Goal: Information Seeking & Learning: Check status

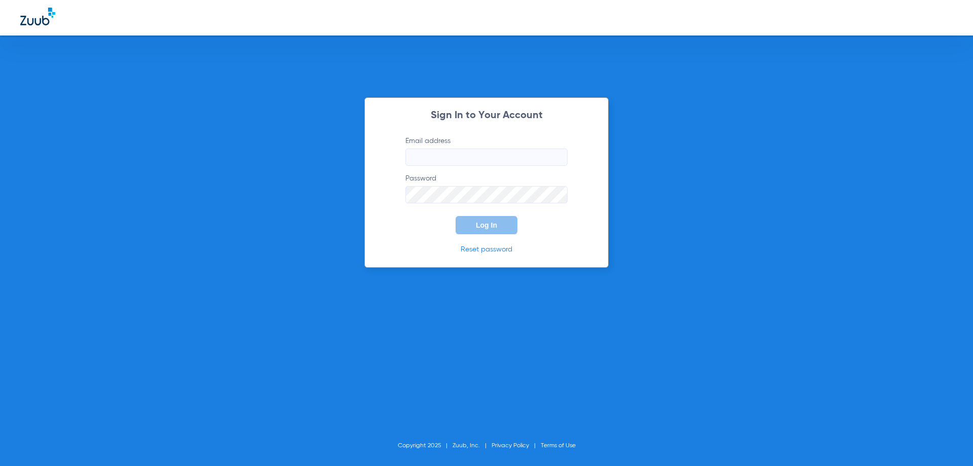
type input "[EMAIL_ADDRESS][DOMAIN_NAME]"
click at [488, 221] on span "Log In" at bounding box center [486, 225] width 21 height 8
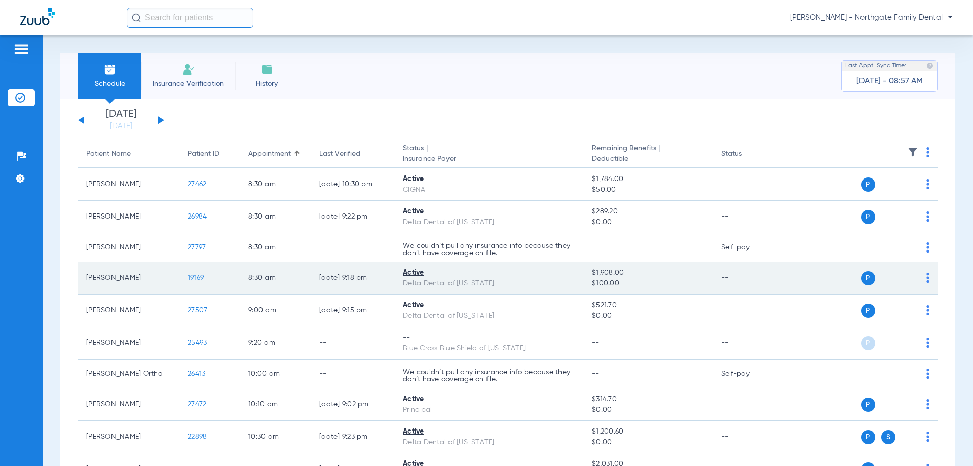
click at [192, 274] on span "19169" at bounding box center [196, 277] width 16 height 7
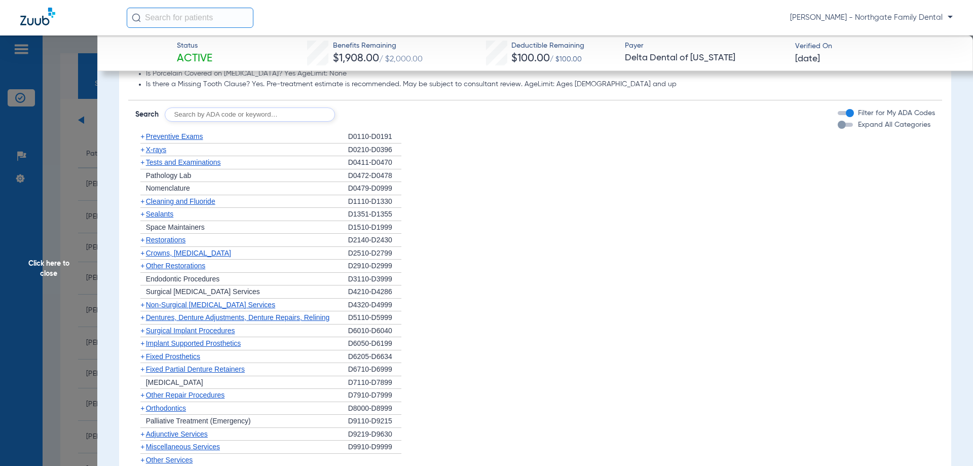
scroll to position [710, 0]
click at [239, 304] on span "Non-Surgical [MEDICAL_DATA] Services" at bounding box center [210, 303] width 129 height 8
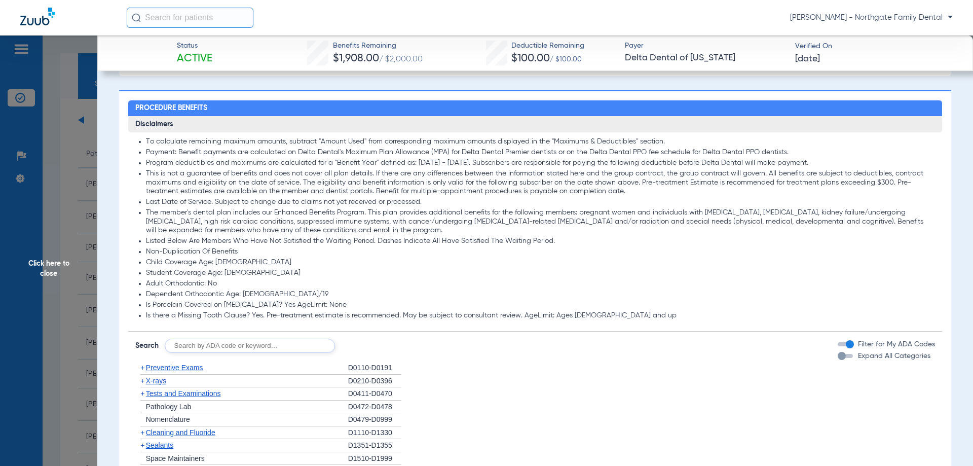
scroll to position [456, 0]
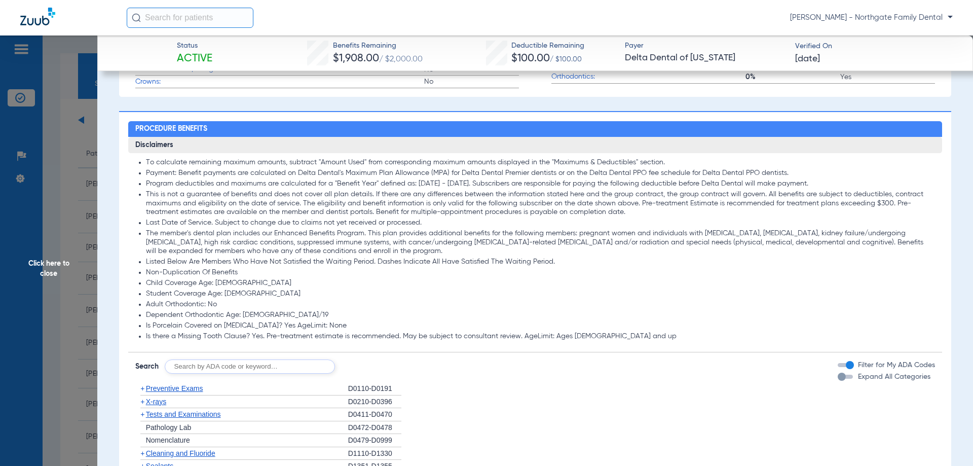
click at [57, 259] on span "Click here to close" at bounding box center [48, 268] width 97 height 466
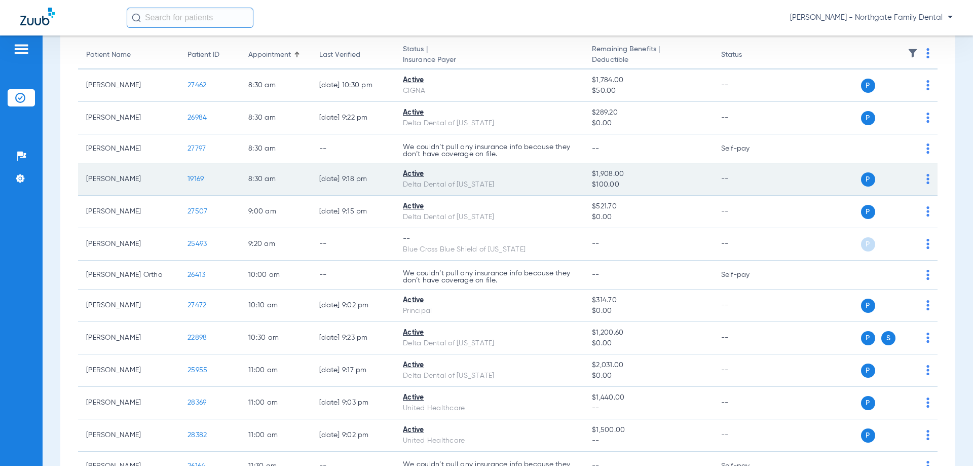
scroll to position [101, 0]
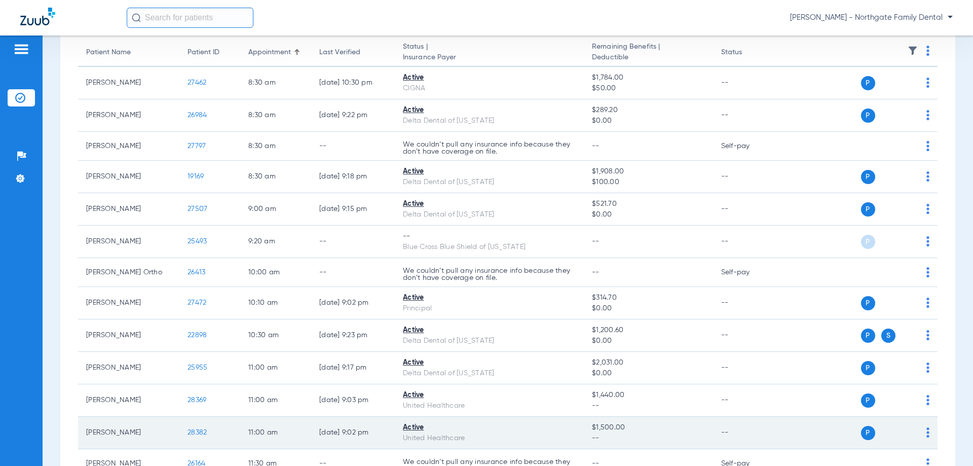
click at [197, 434] on span "28382" at bounding box center [197, 432] width 19 height 7
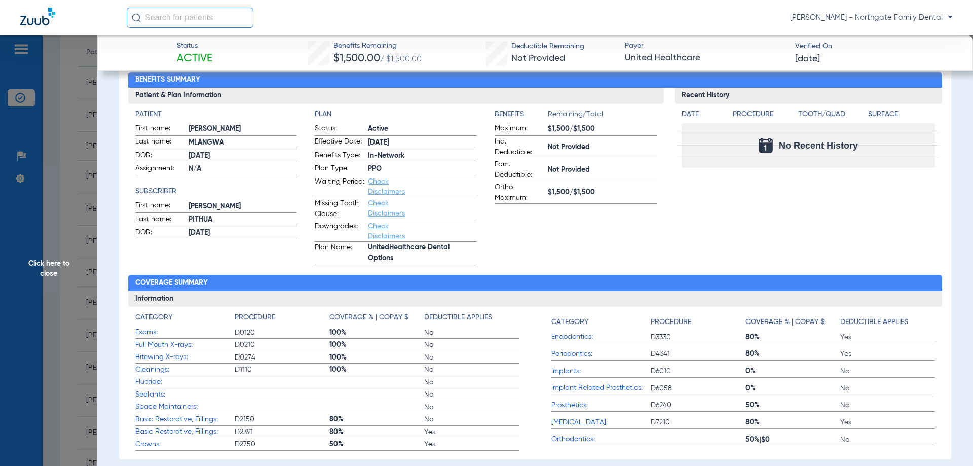
click at [377, 189] on link "Check Disclaimers" at bounding box center [386, 186] width 37 height 17
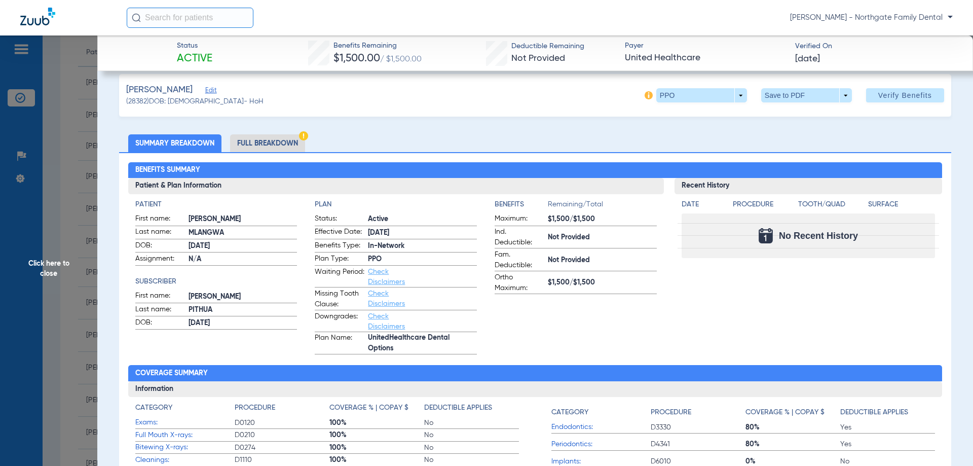
scroll to position [0, 0]
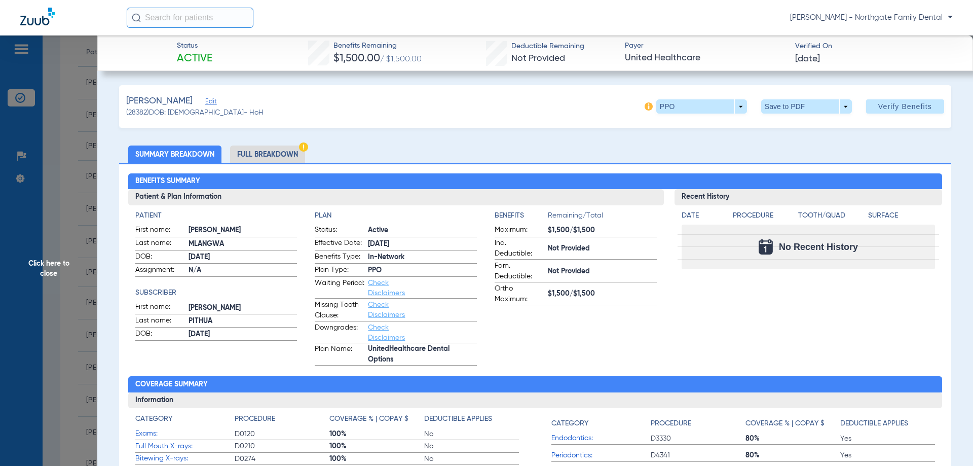
click at [279, 156] on li "Full Breakdown" at bounding box center [267, 154] width 75 height 18
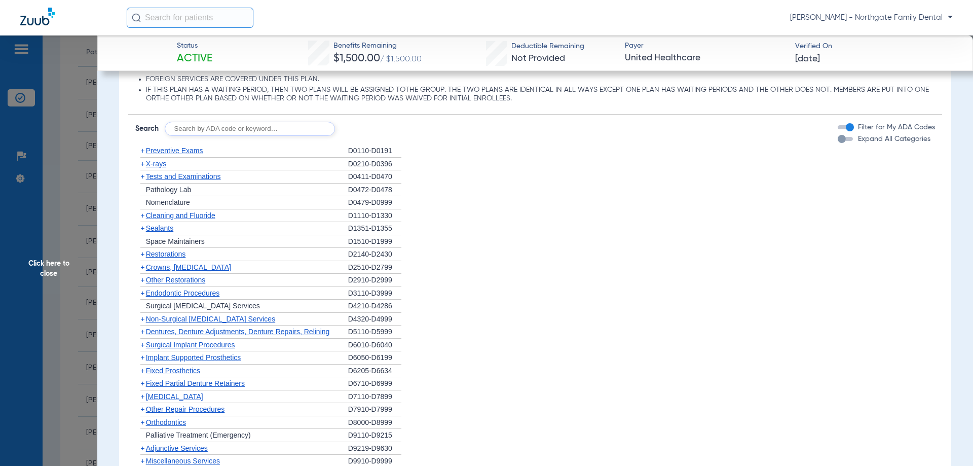
scroll to position [1014, 0]
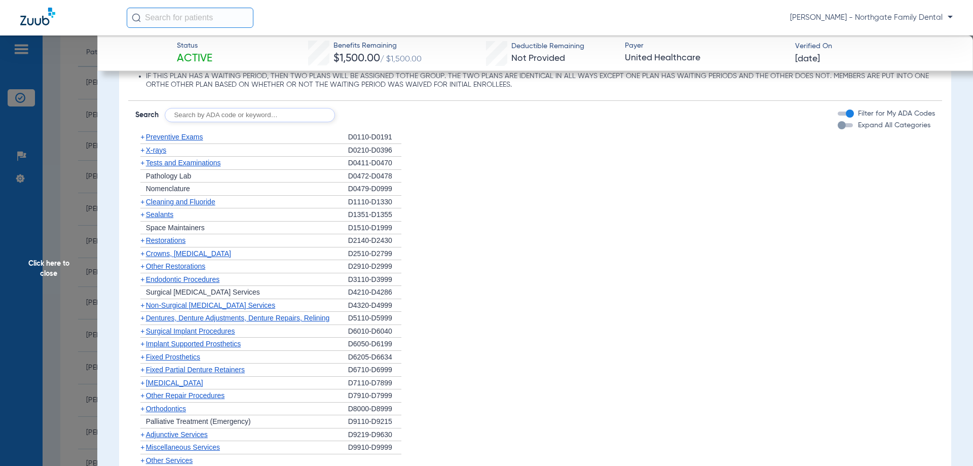
click at [170, 254] on span "Crowns, [MEDICAL_DATA]" at bounding box center [188, 253] width 85 height 8
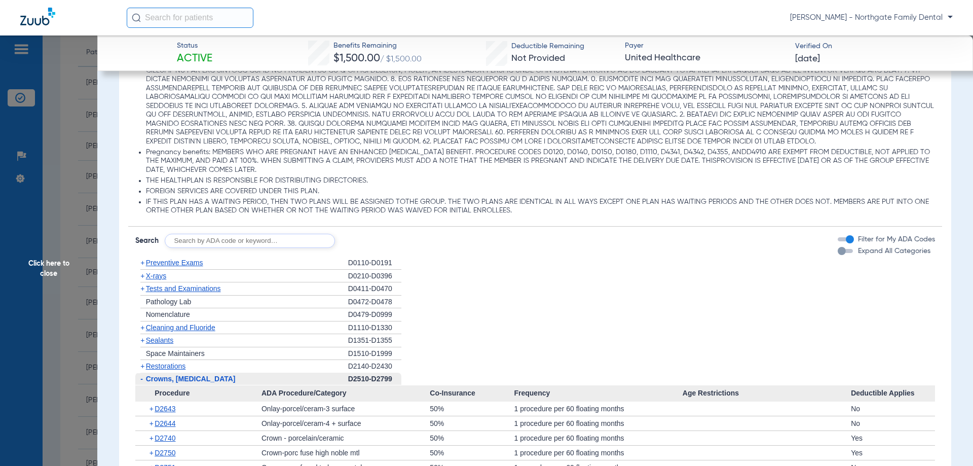
scroll to position [837, 0]
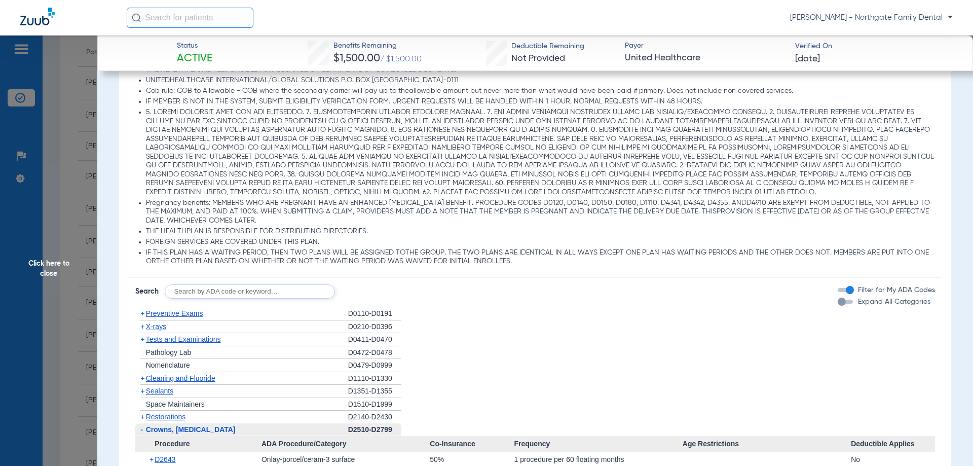
drag, startPoint x: 677, startPoint y: 317, endPoint x: 613, endPoint y: 311, distance: 64.2
click at [613, 311] on li "+ Preventive Exams D0110-D0191" at bounding box center [535, 313] width 800 height 13
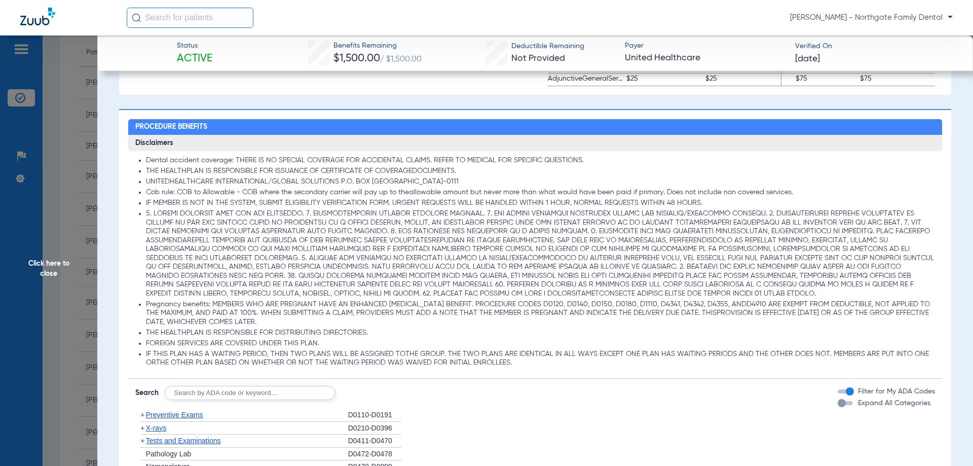
click at [46, 266] on span "Click here to close" at bounding box center [48, 268] width 97 height 466
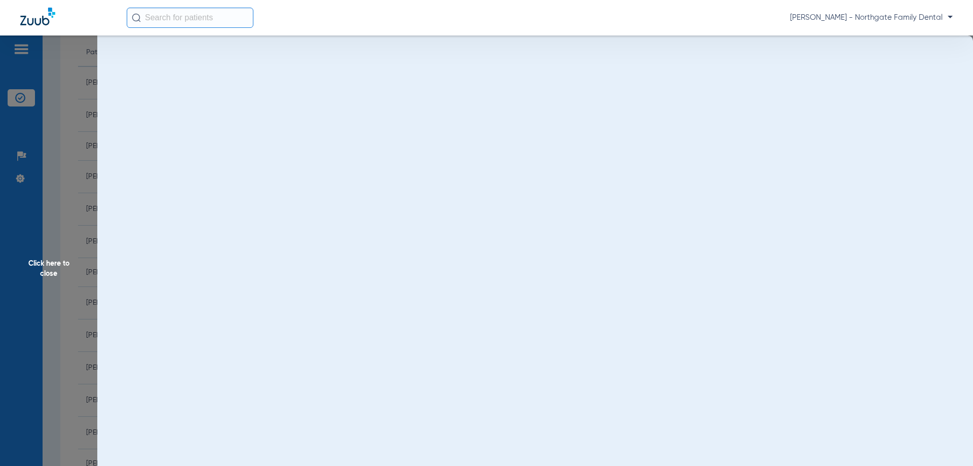
scroll to position [0, 0]
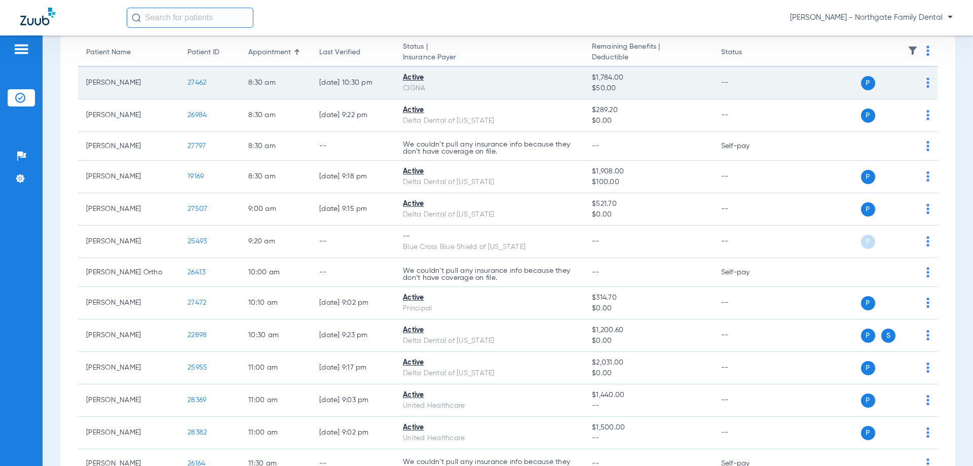
click at [195, 82] on span "27462" at bounding box center [197, 82] width 19 height 7
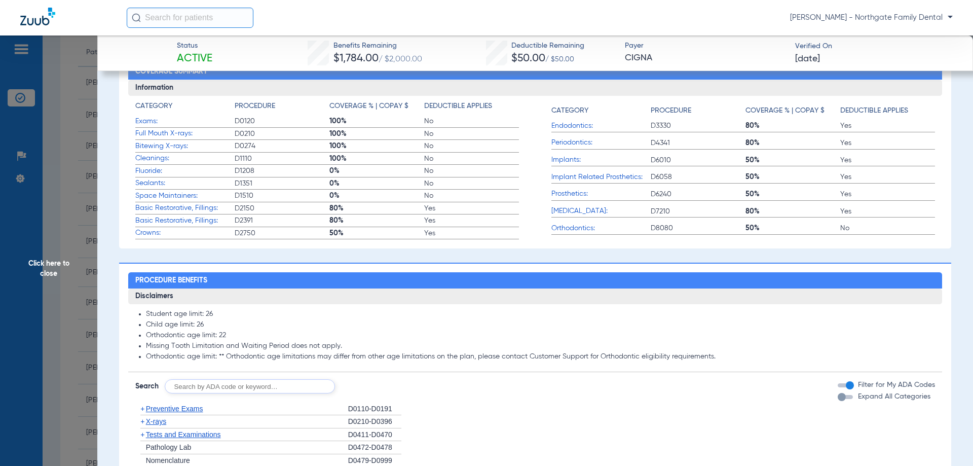
scroll to position [550, 0]
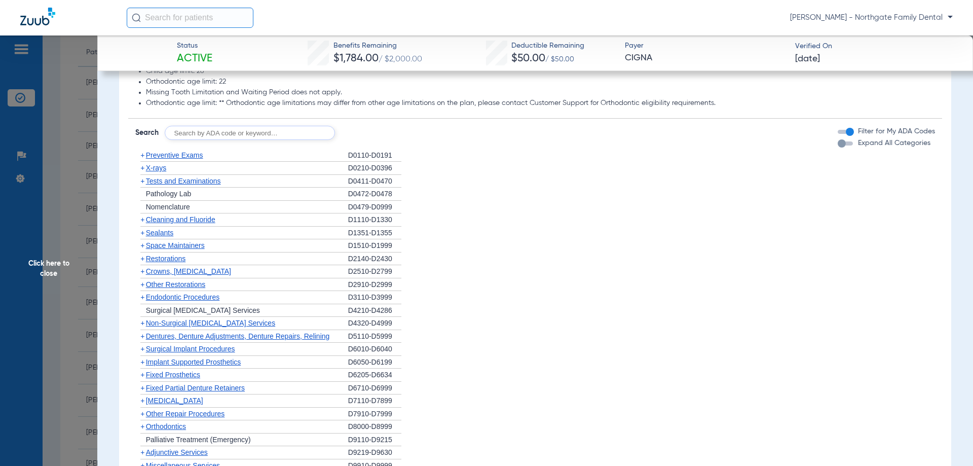
click at [214, 140] on input "text" at bounding box center [250, 133] width 170 height 14
type input "D9945"
click at [369, 140] on button "Search" at bounding box center [373, 133] width 40 height 14
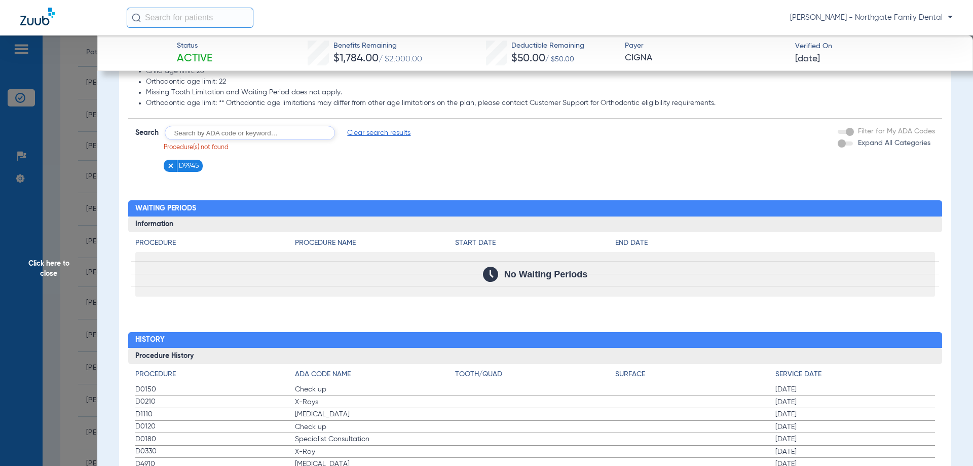
click at [521, 166] on form "Search Clear search results Procedure(s) not found D9945 Filter for My ADA Code…" at bounding box center [535, 145] width 814 height 53
click at [168, 169] on img at bounding box center [170, 165] width 7 height 7
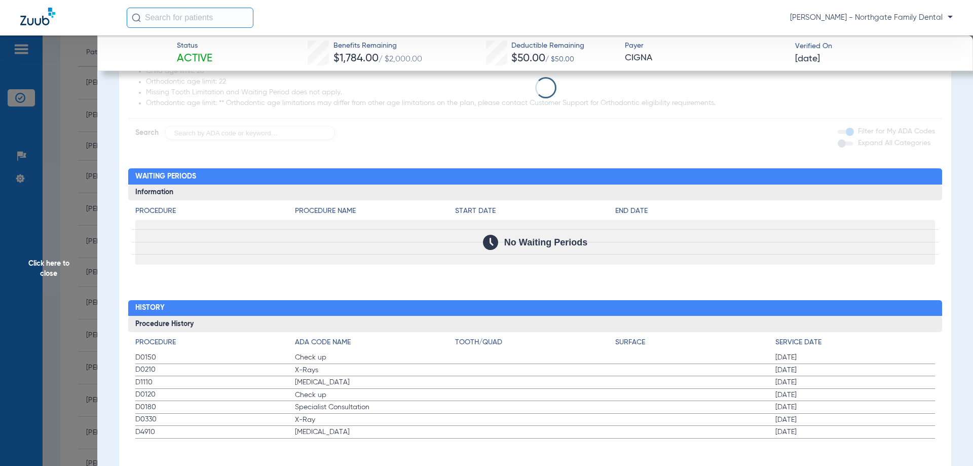
click at [44, 274] on span "Click here to close" at bounding box center [48, 268] width 97 height 466
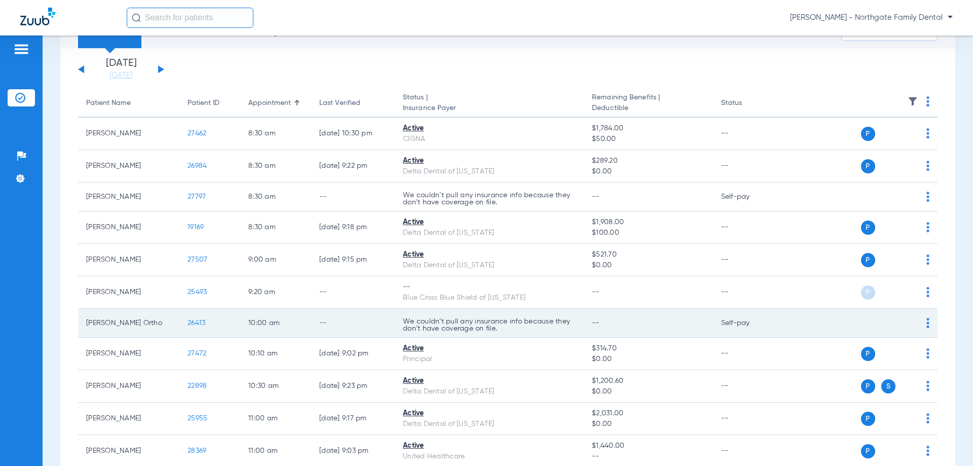
scroll to position [101, 0]
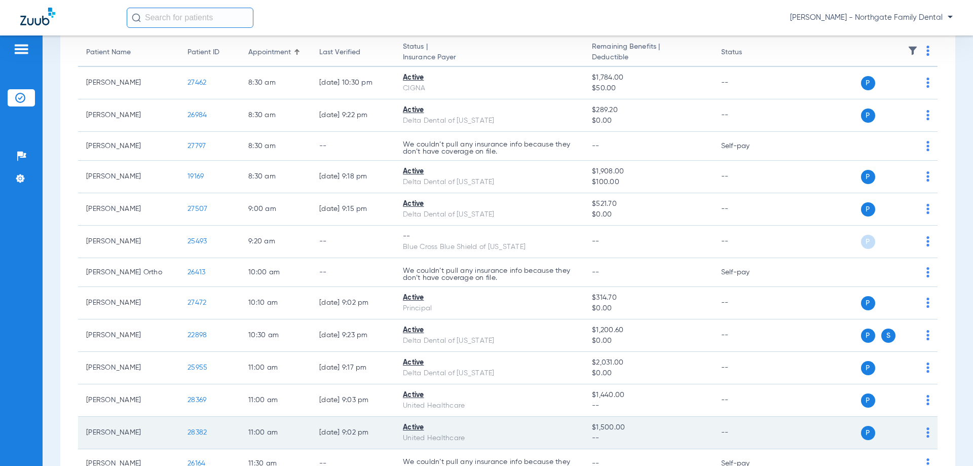
click at [194, 430] on span "28382" at bounding box center [197, 432] width 19 height 7
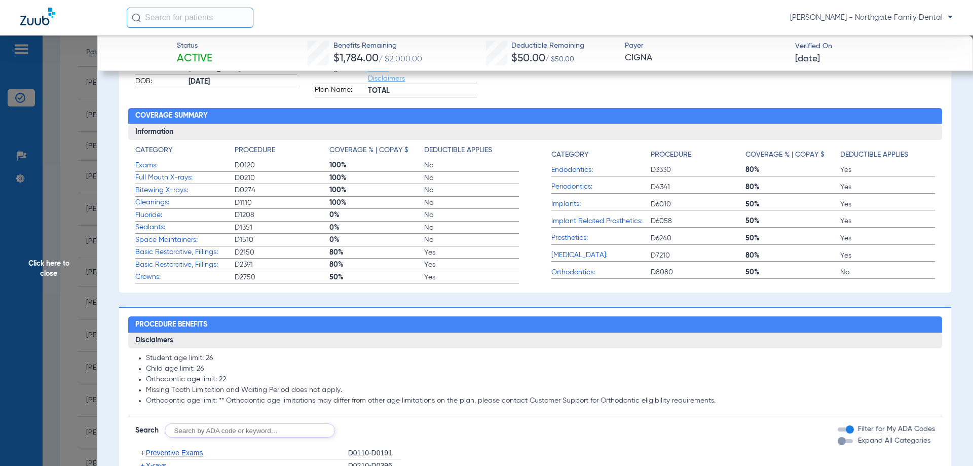
scroll to position [253, 0]
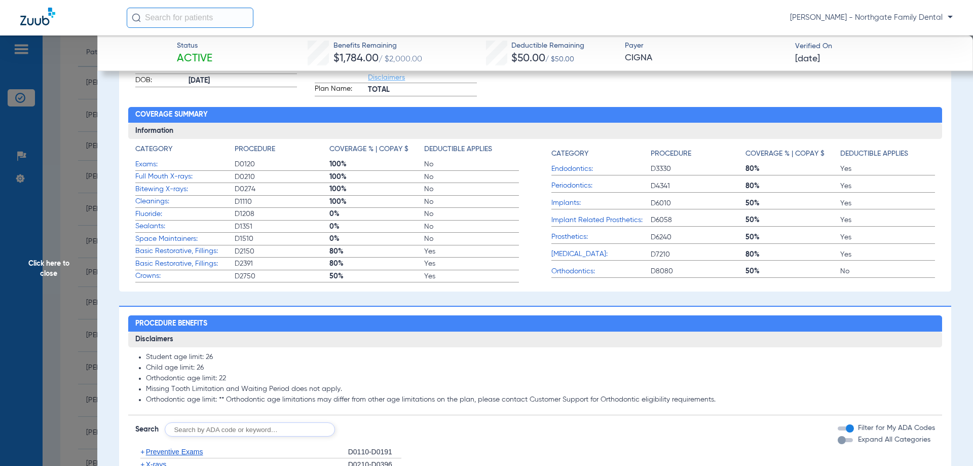
click at [532, 382] on ul "Student age limit: 26 Child age limit: 26 Orthodontic age limit: 22 Missing Too…" at bounding box center [535, 379] width 800 height 52
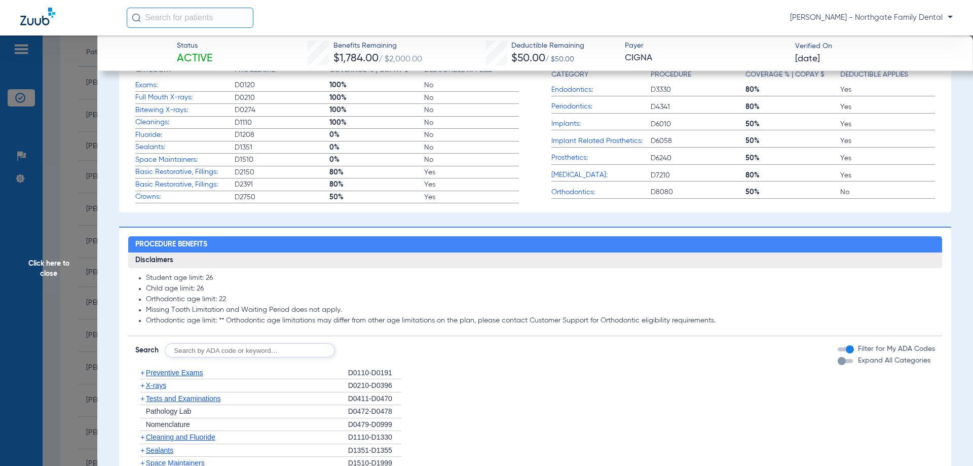
scroll to position [456, 0]
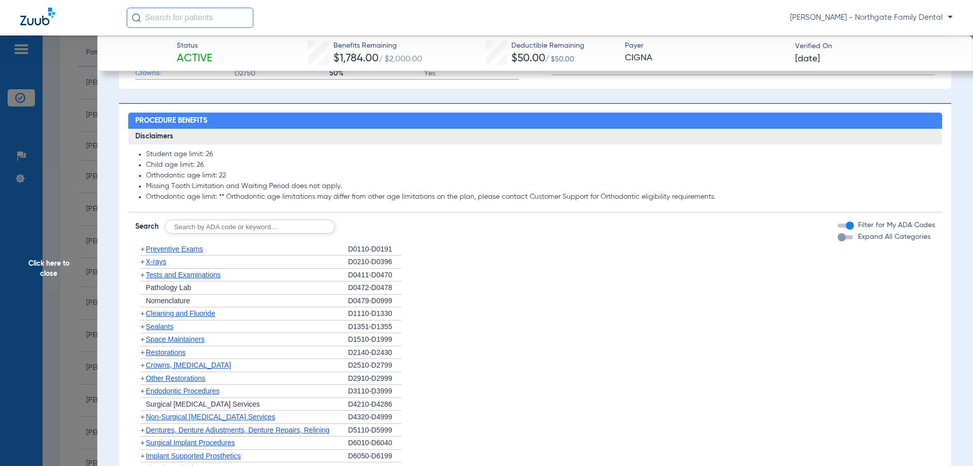
click at [231, 234] on input "text" at bounding box center [250, 226] width 170 height 14
type input "D2740"
click at [366, 234] on button "Search" at bounding box center [373, 226] width 40 height 14
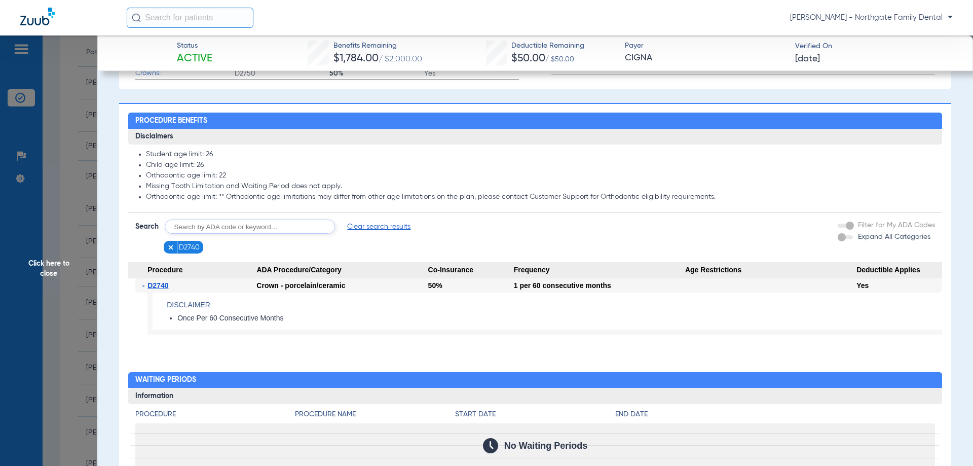
click at [251, 234] on input "text" at bounding box center [250, 226] width 170 height 14
click at [48, 262] on span "Click here to close" at bounding box center [48, 268] width 97 height 466
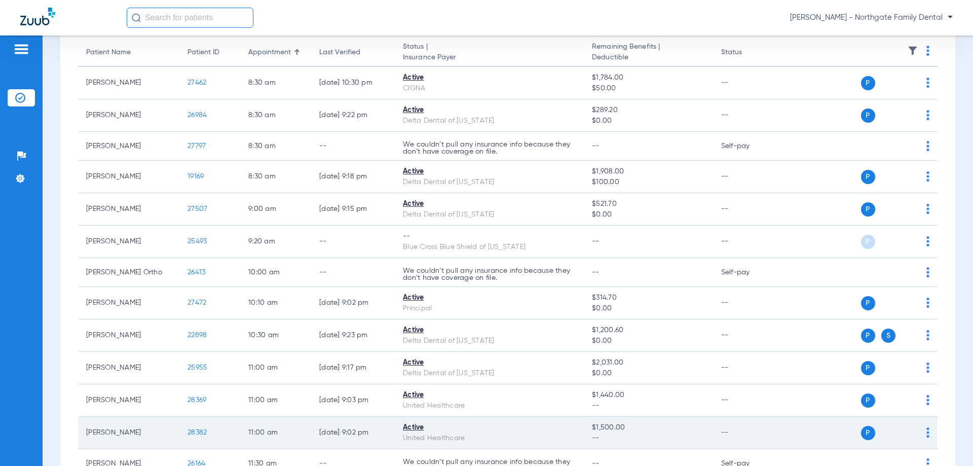
click at [197, 432] on span "28382" at bounding box center [197, 432] width 19 height 7
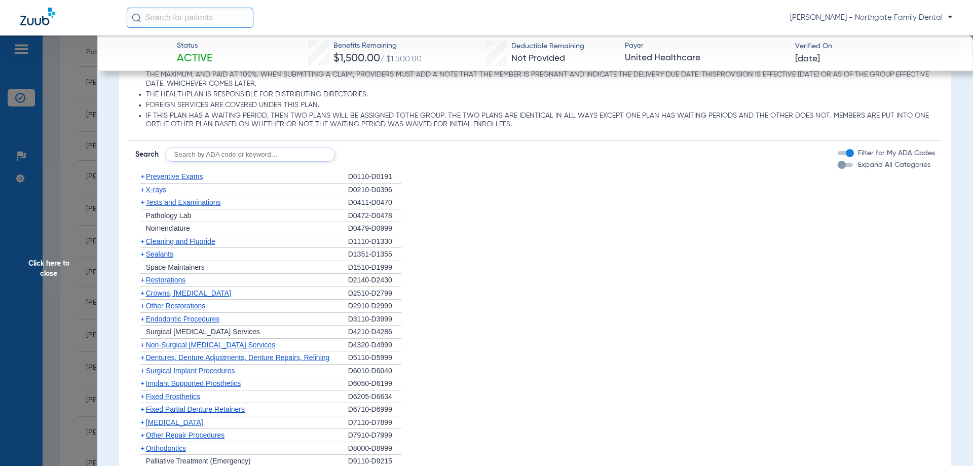
scroll to position [710, 0]
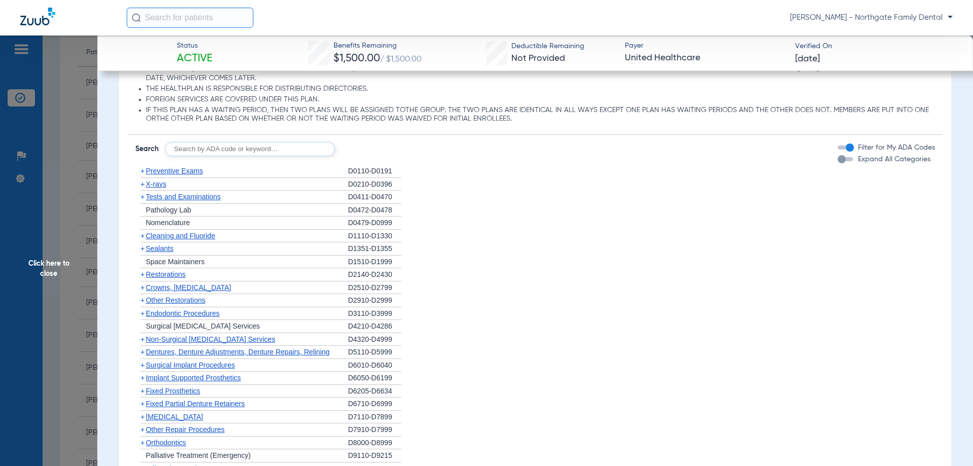
click at [225, 156] on input "text" at bounding box center [250, 149] width 170 height 14
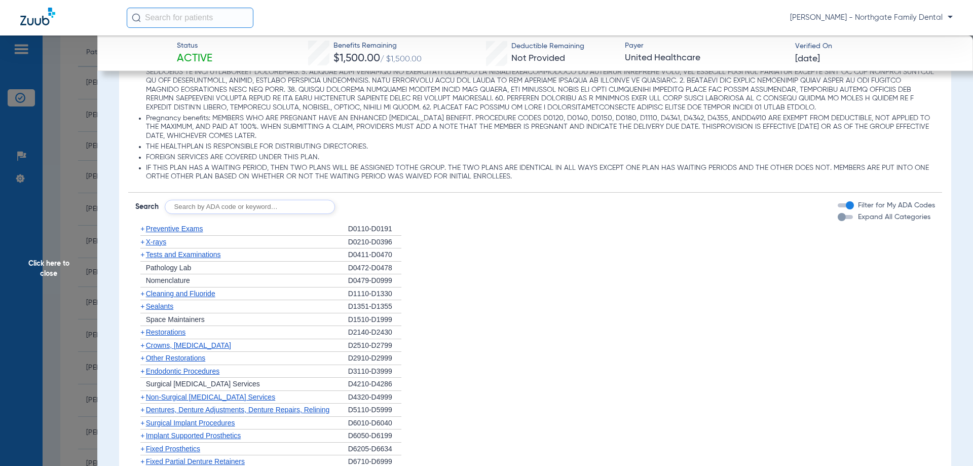
scroll to position [659, 0]
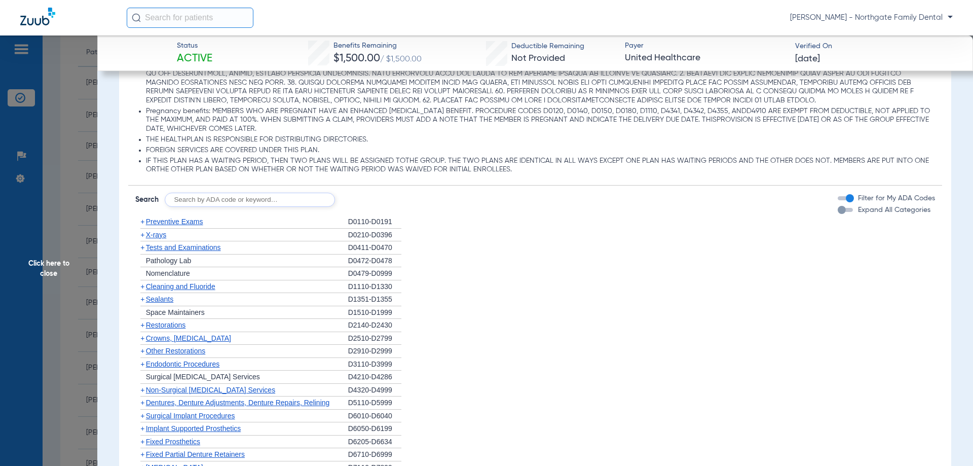
click at [253, 205] on input "text" at bounding box center [250, 200] width 170 height 14
type input "D4341"
click at [387, 205] on button "Search" at bounding box center [373, 200] width 40 height 14
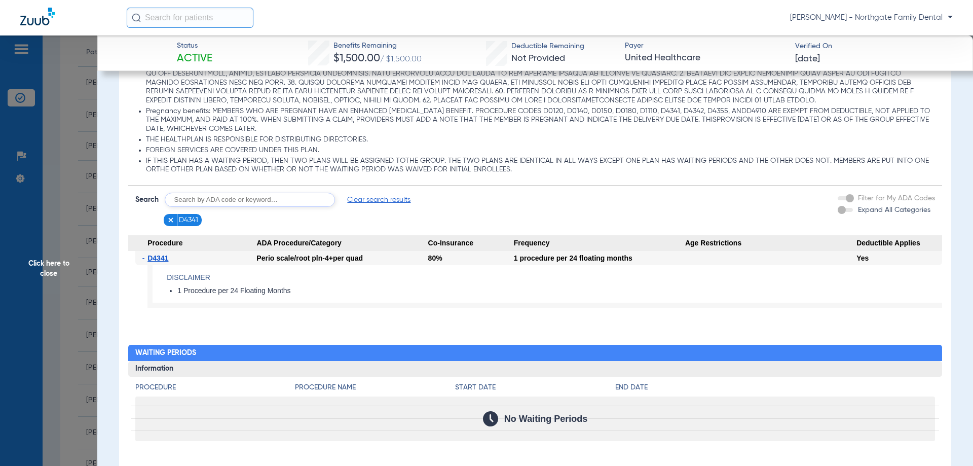
click at [169, 216] on figure at bounding box center [172, 220] width 10 height 13
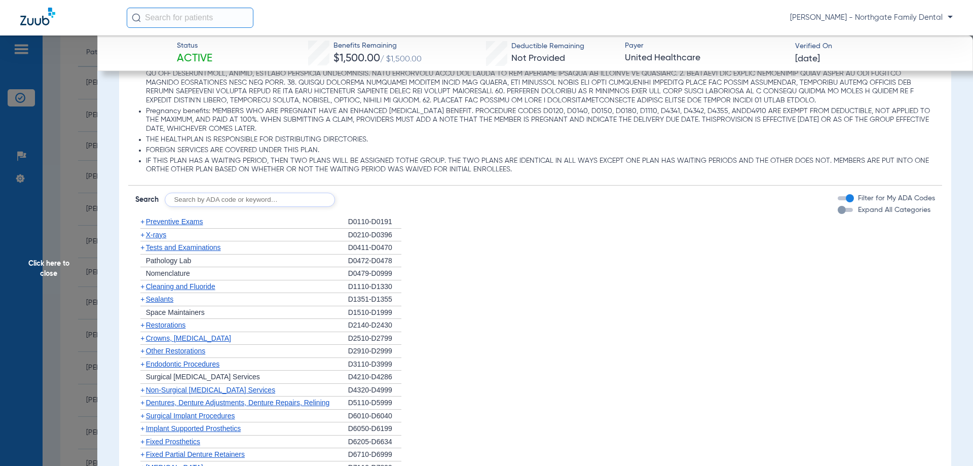
click at [241, 199] on input "text" at bounding box center [250, 200] width 170 height 14
type input "D4346"
click at [387, 198] on button "Search" at bounding box center [373, 200] width 40 height 14
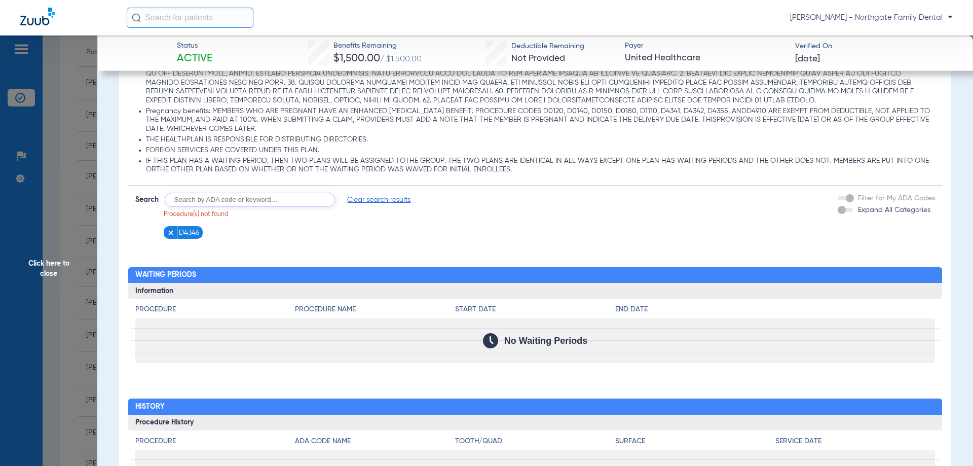
click at [168, 235] on img at bounding box center [170, 232] width 7 height 7
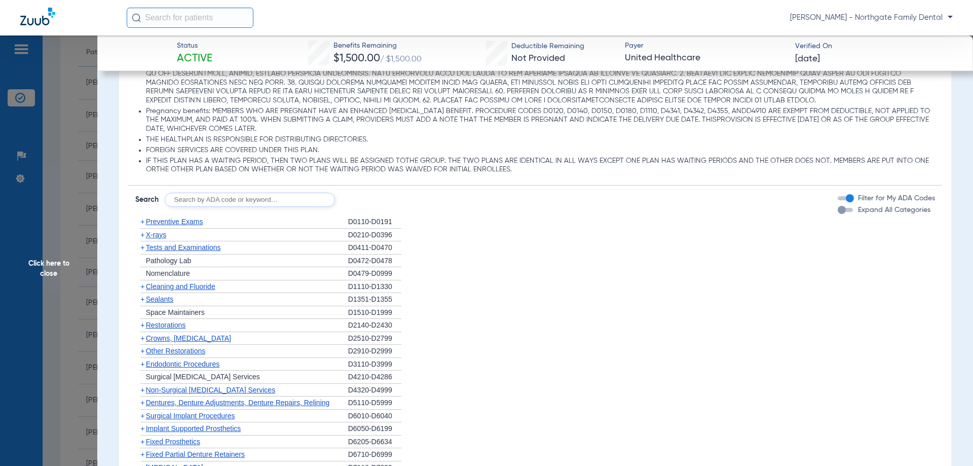
click at [184, 195] on input "text" at bounding box center [250, 200] width 170 height 14
type input "D7953"
click button "Search" at bounding box center [373, 200] width 40 height 14
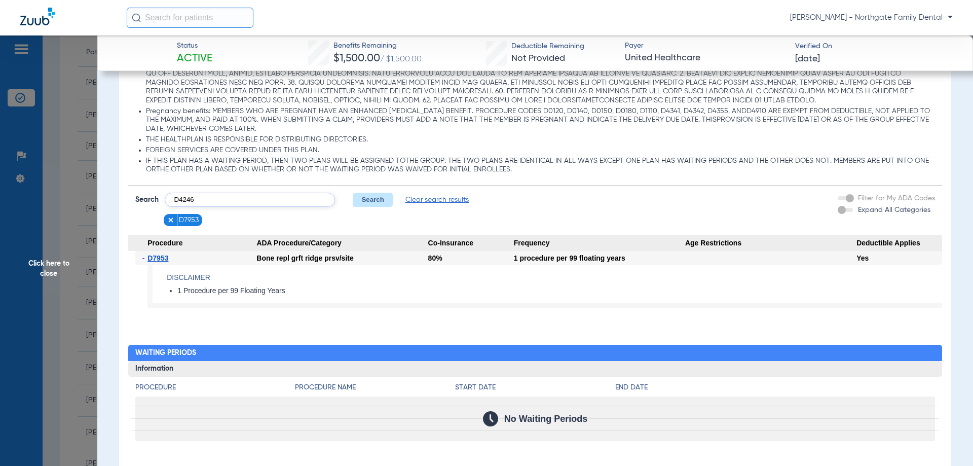
type input "D4246"
click button "Search" at bounding box center [373, 200] width 40 height 14
type input "D4249"
click button "Search" at bounding box center [373, 200] width 40 height 14
click at [292, 199] on input "text" at bounding box center [250, 200] width 170 height 14
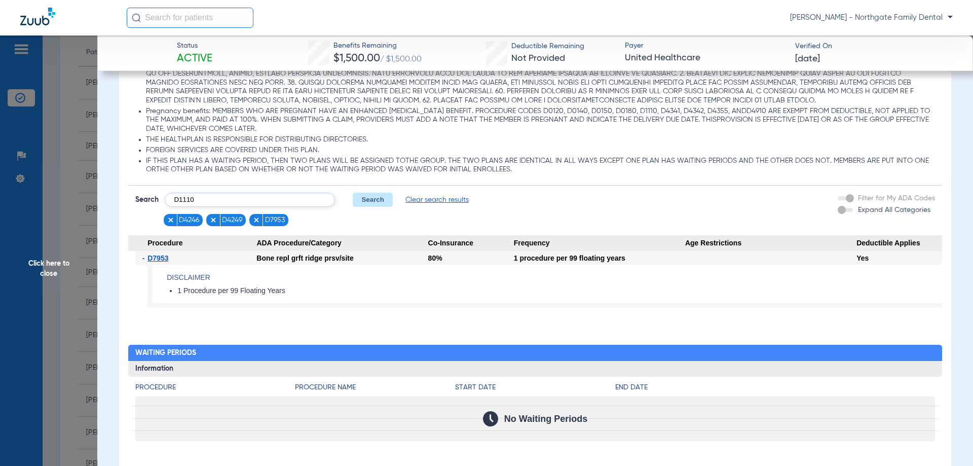
type input "D1110"
click button "Search" at bounding box center [373, 200] width 40 height 14
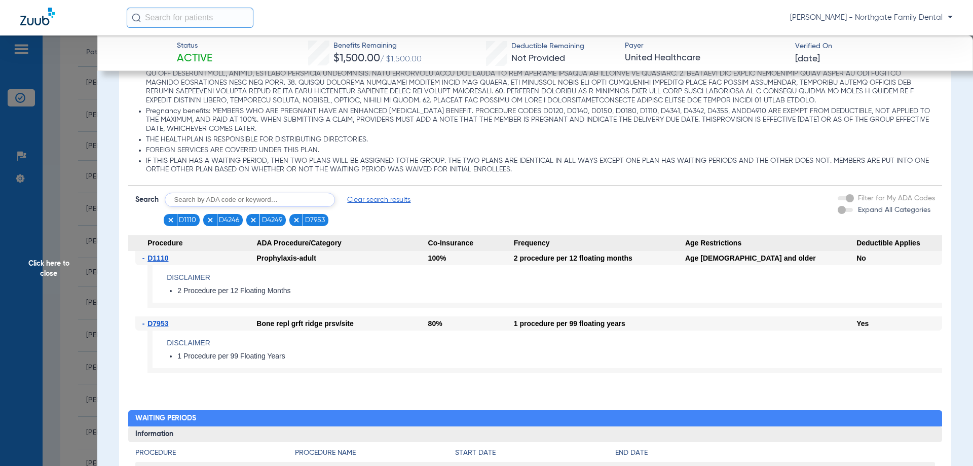
click at [166, 224] on li "D1110" at bounding box center [182, 220] width 36 height 13
click at [173, 218] on img at bounding box center [170, 219] width 7 height 7
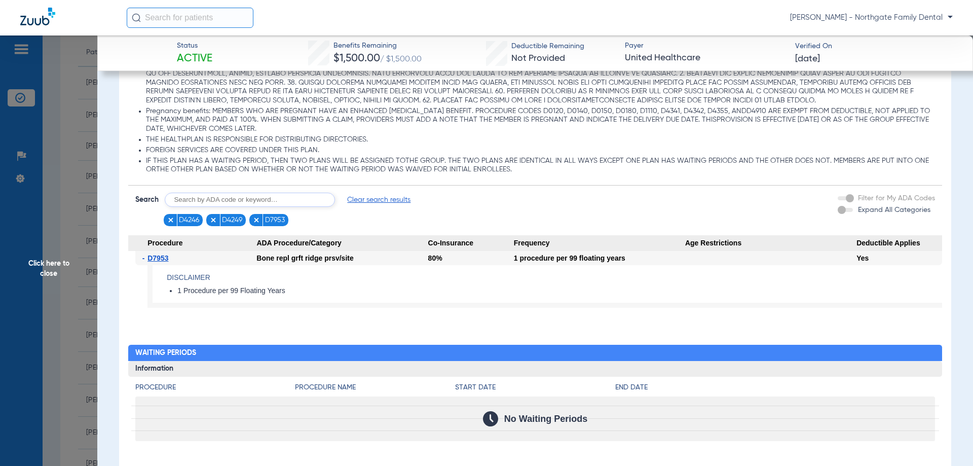
click at [302, 202] on input "text" at bounding box center [250, 200] width 170 height 14
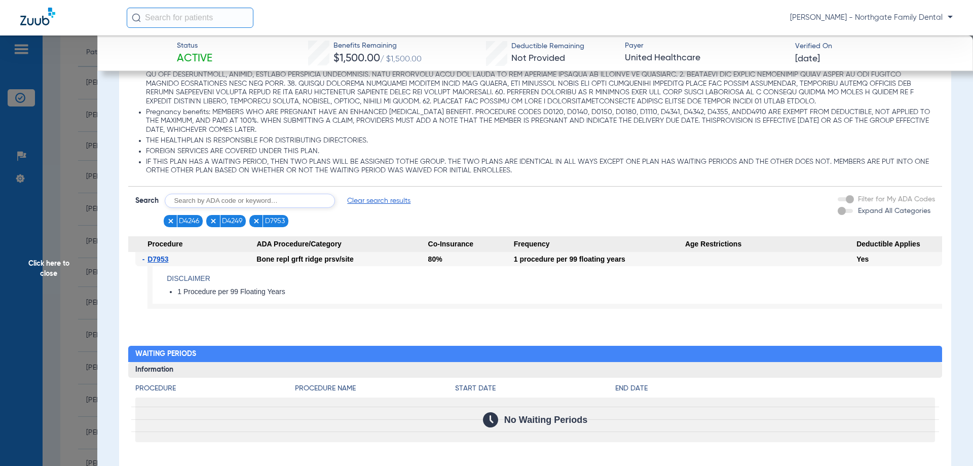
scroll to position [648, 0]
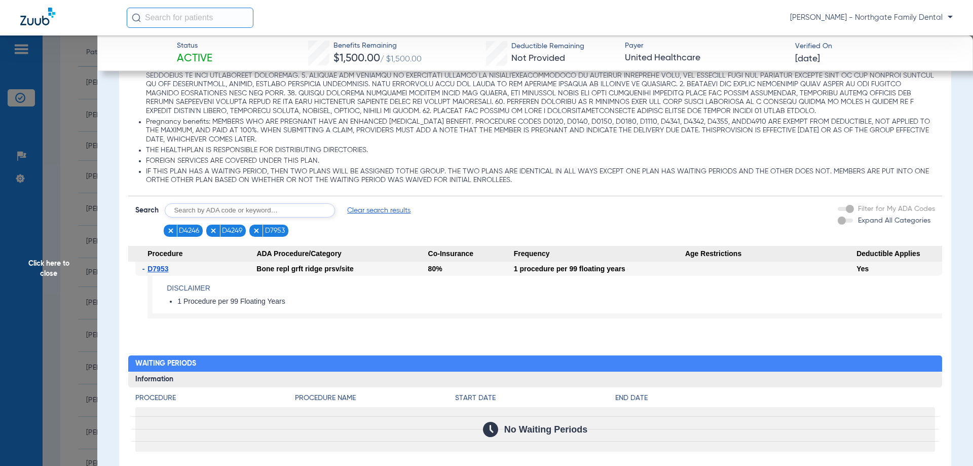
click at [292, 208] on input "text" at bounding box center [250, 210] width 170 height 14
type input "D4381"
click button "Search" at bounding box center [373, 210] width 40 height 14
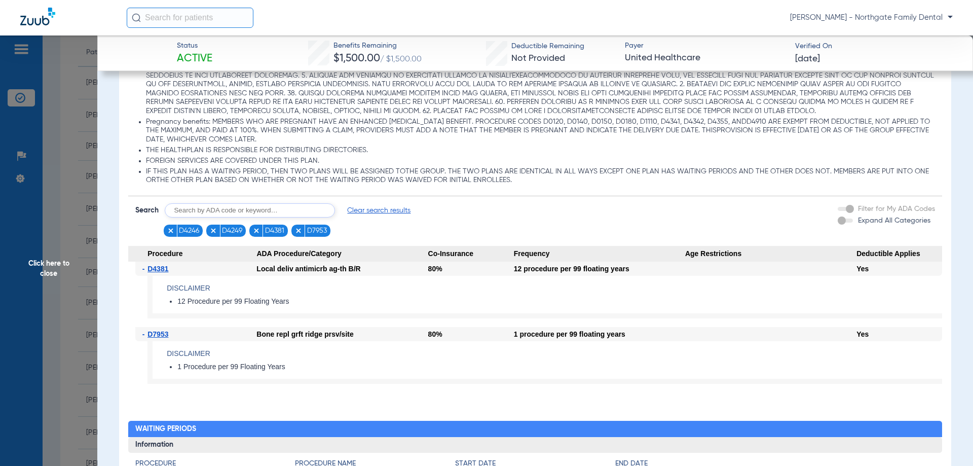
click at [288, 211] on input "text" at bounding box center [250, 210] width 170 height 14
type input "D4999"
click button "Search" at bounding box center [373, 210] width 40 height 14
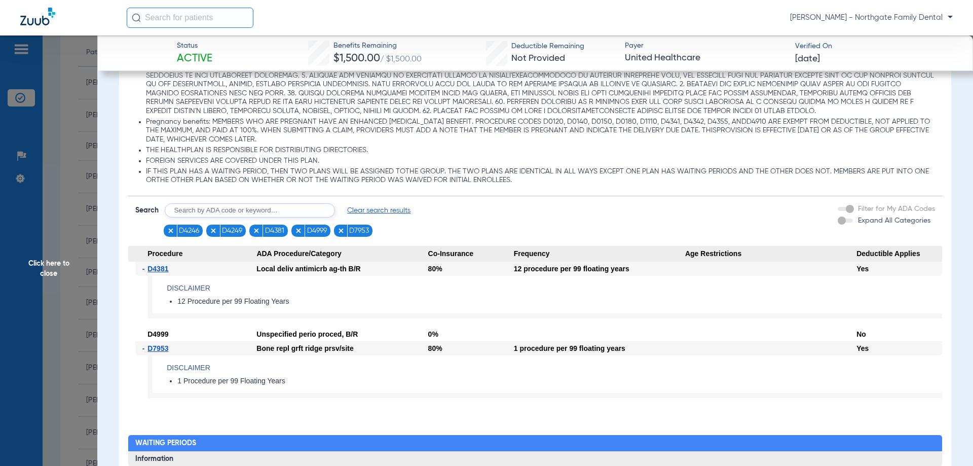
click at [253, 210] on input "text" at bounding box center [250, 210] width 170 height 14
type input "D2991"
click button "Search" at bounding box center [373, 210] width 40 height 14
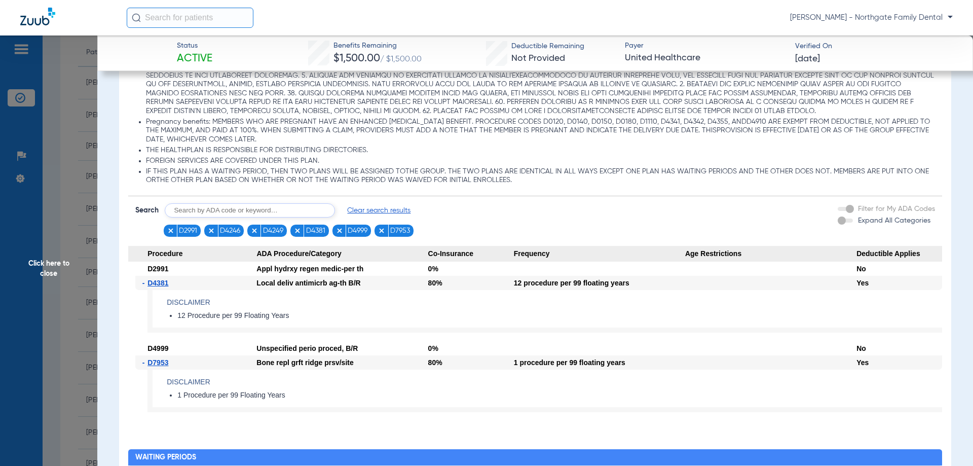
click at [290, 212] on input "text" at bounding box center [250, 210] width 170 height 14
type input "D0431"
click button "Search" at bounding box center [373, 210] width 40 height 14
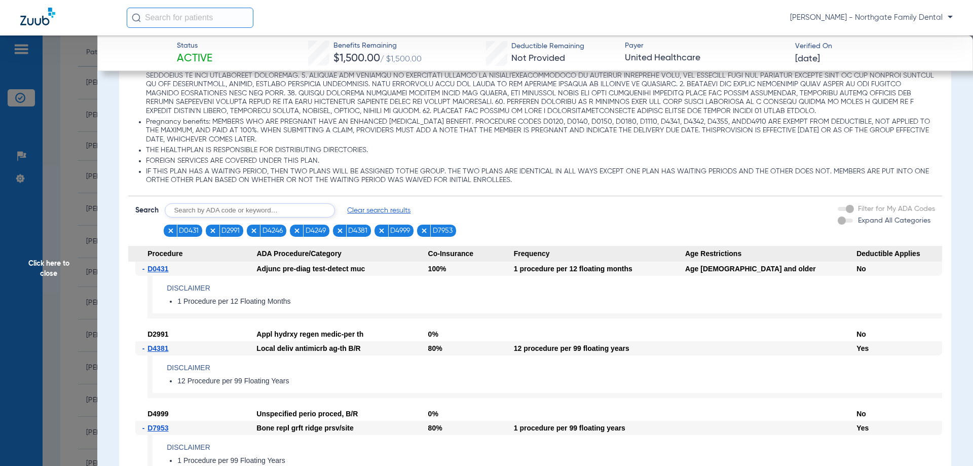
click at [257, 234] on img at bounding box center [253, 230] width 7 height 7
click at [249, 210] on input "text" at bounding box center [250, 210] width 170 height 14
type input "D4266"
click button "Search" at bounding box center [373, 210] width 40 height 14
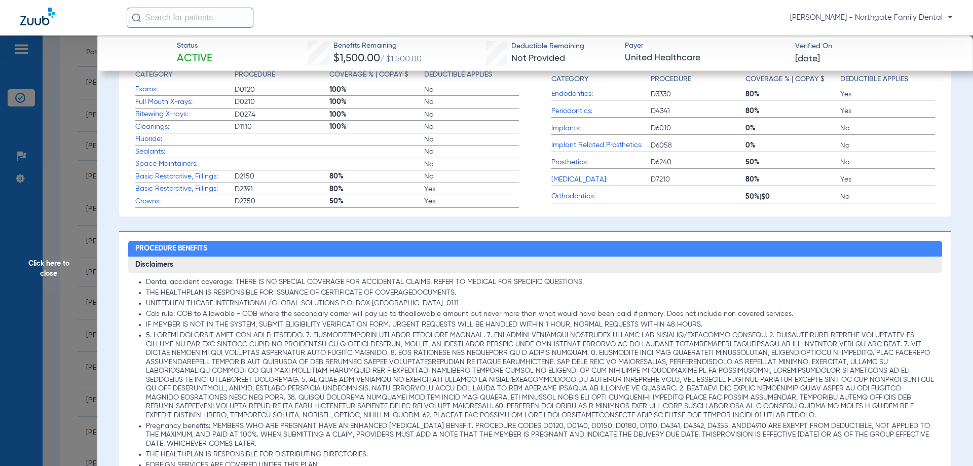
scroll to position [293, 0]
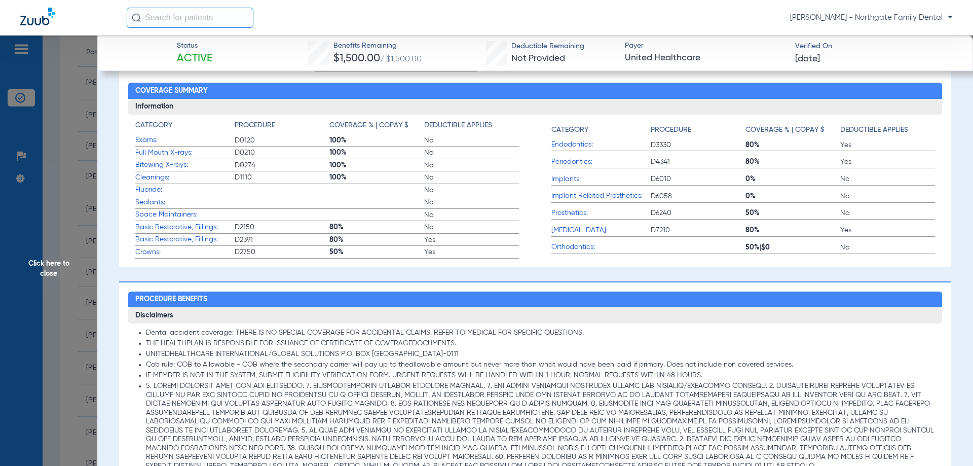
click at [48, 265] on span "Click here to close" at bounding box center [48, 268] width 97 height 466
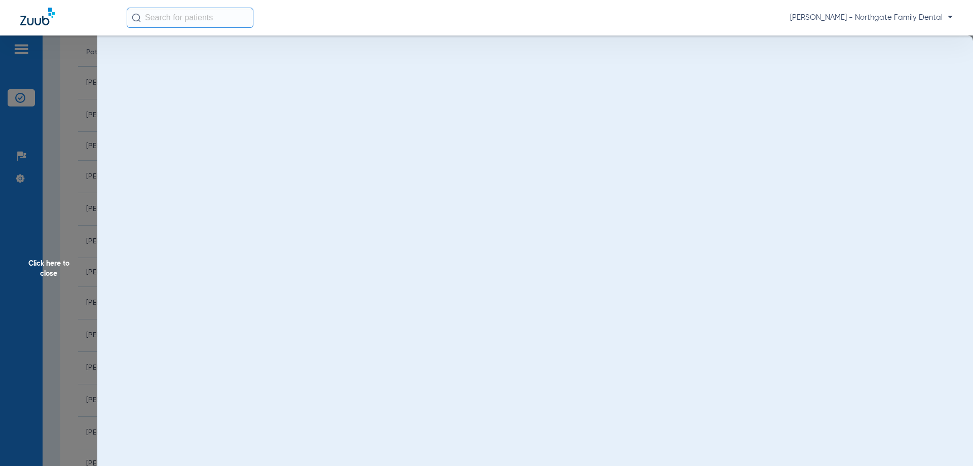
scroll to position [0, 0]
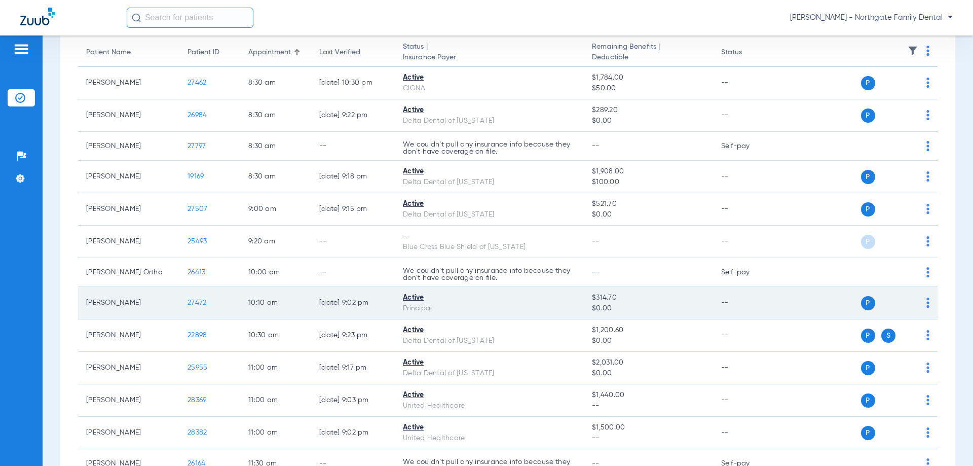
click at [205, 300] on span "27472" at bounding box center [197, 302] width 19 height 7
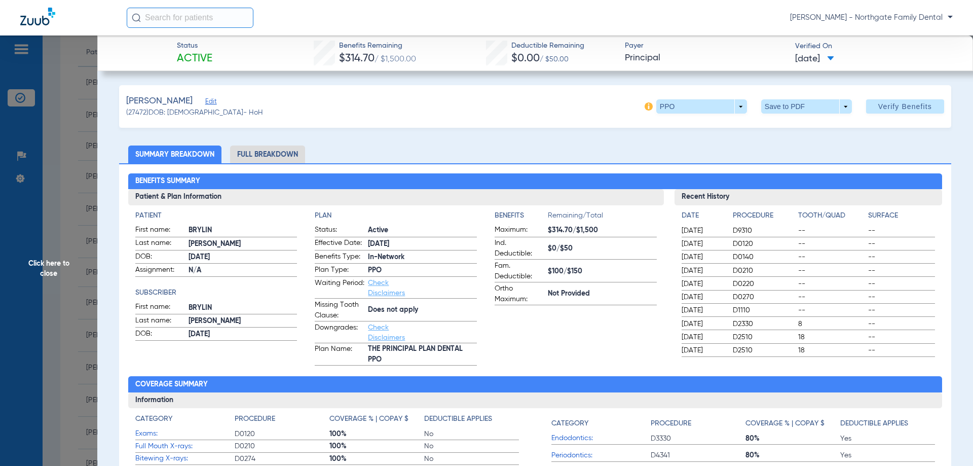
click at [272, 151] on li "Full Breakdown" at bounding box center [267, 154] width 75 height 18
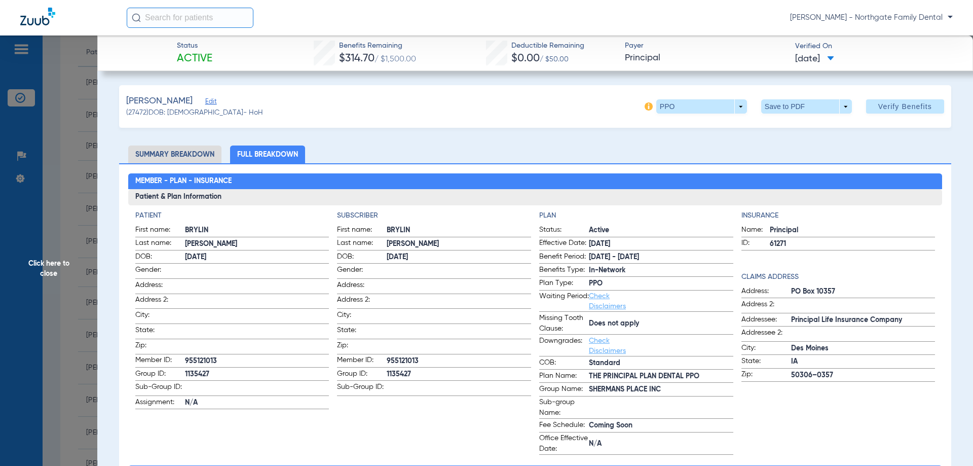
click at [178, 163] on li "Summary Breakdown" at bounding box center [174, 154] width 93 height 18
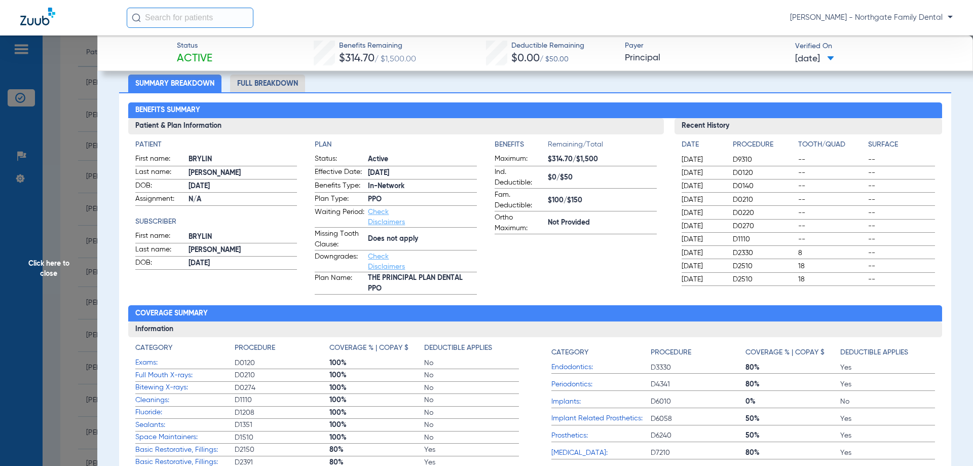
scroll to position [304, 0]
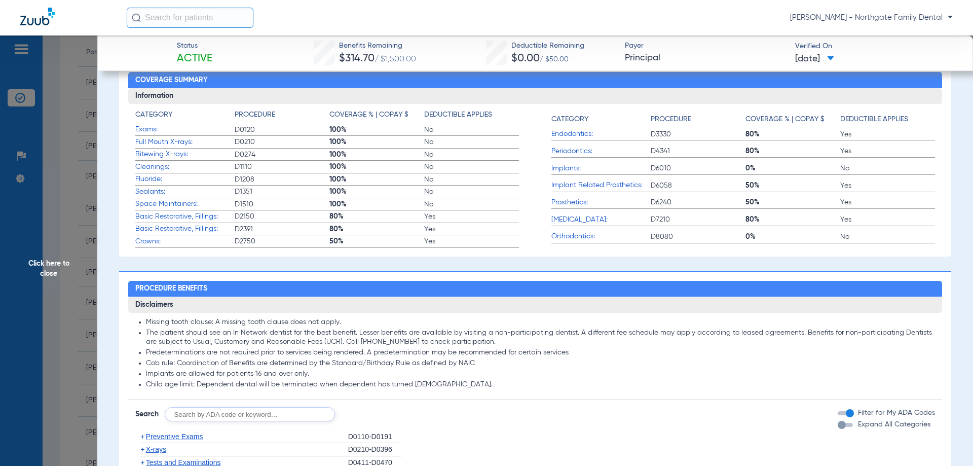
click at [200, 417] on input "text" at bounding box center [250, 414] width 170 height 14
type input "D9310"
click button "Search" at bounding box center [373, 414] width 40 height 14
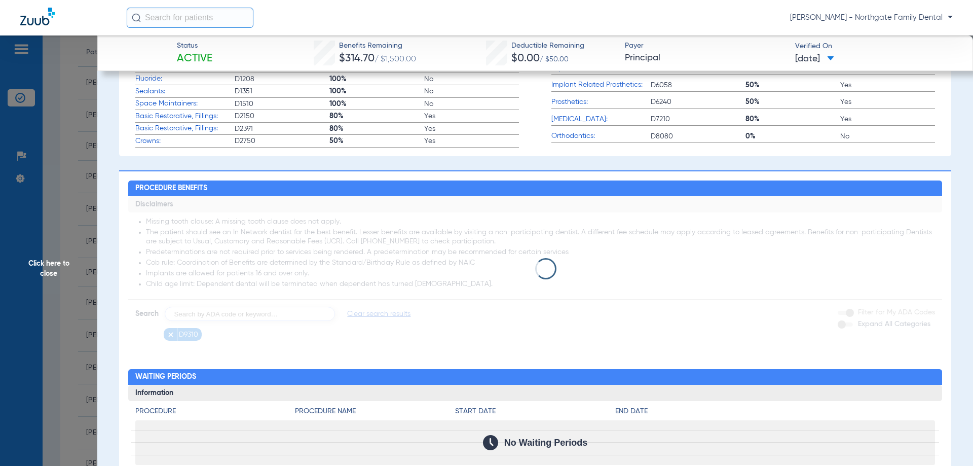
scroll to position [405, 0]
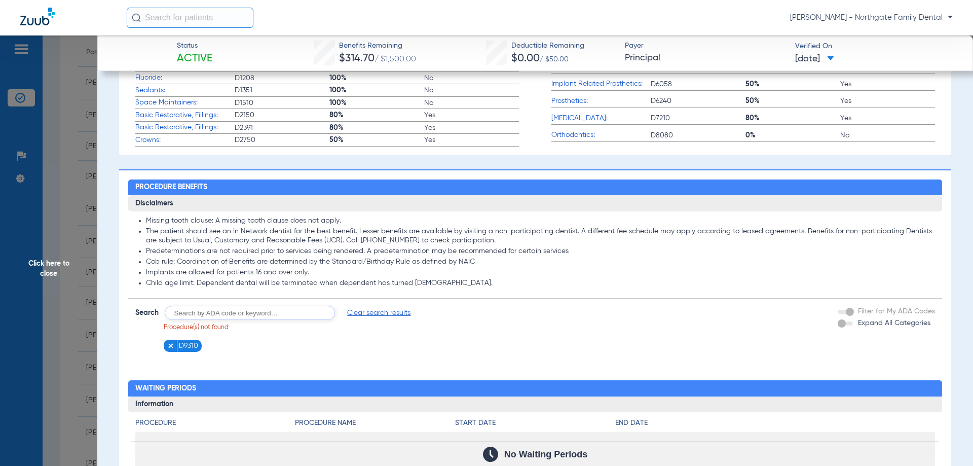
click at [173, 346] on img at bounding box center [170, 345] width 7 height 7
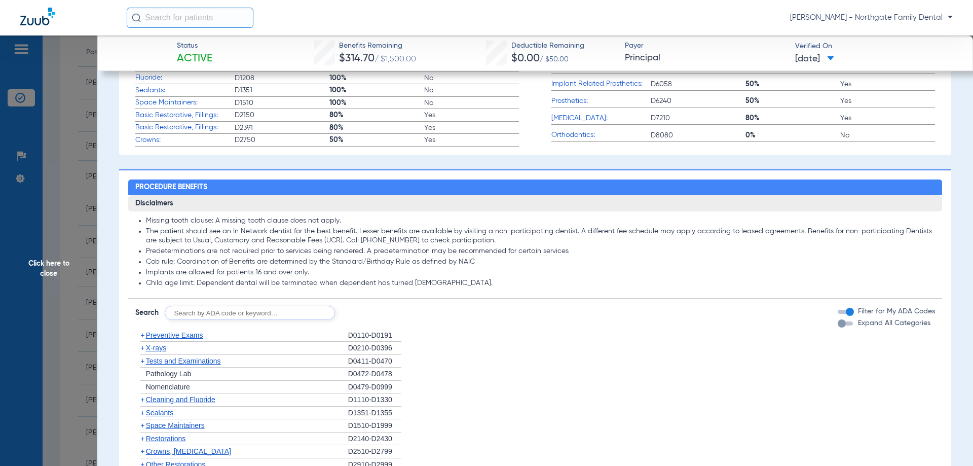
click at [45, 263] on span "Click here to close" at bounding box center [48, 268] width 97 height 466
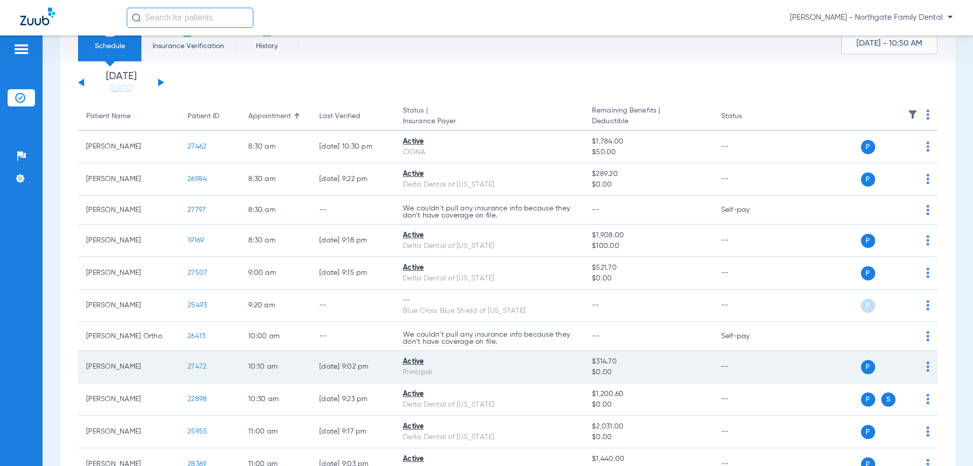
scroll to position [0, 0]
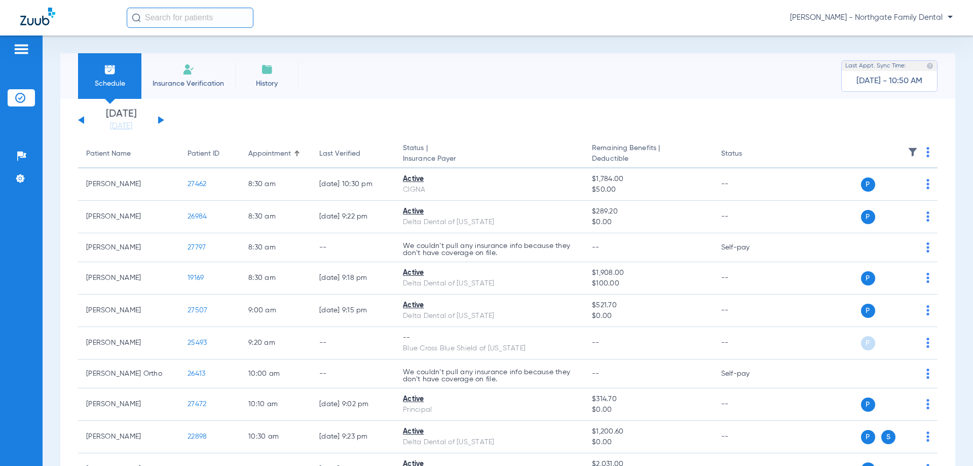
click at [158, 122] on div "[DATE] [DATE] [DATE] [DATE] [DATE] [DATE] [DATE] [DATE] [DATE] [DATE] [DATE] [D…" at bounding box center [121, 120] width 86 height 22
click at [162, 119] on button at bounding box center [161, 120] width 6 height 8
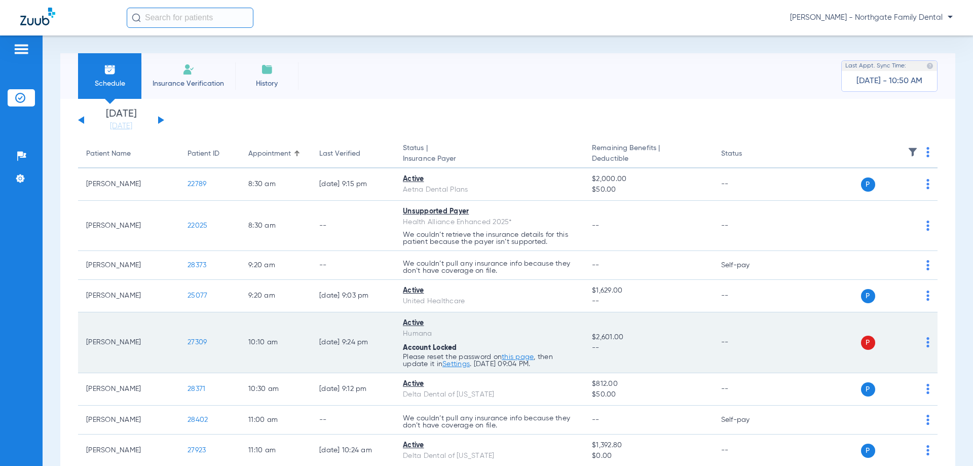
click at [519, 357] on link "this page" at bounding box center [518, 356] width 32 height 7
